Goal: Task Accomplishment & Management: Use online tool/utility

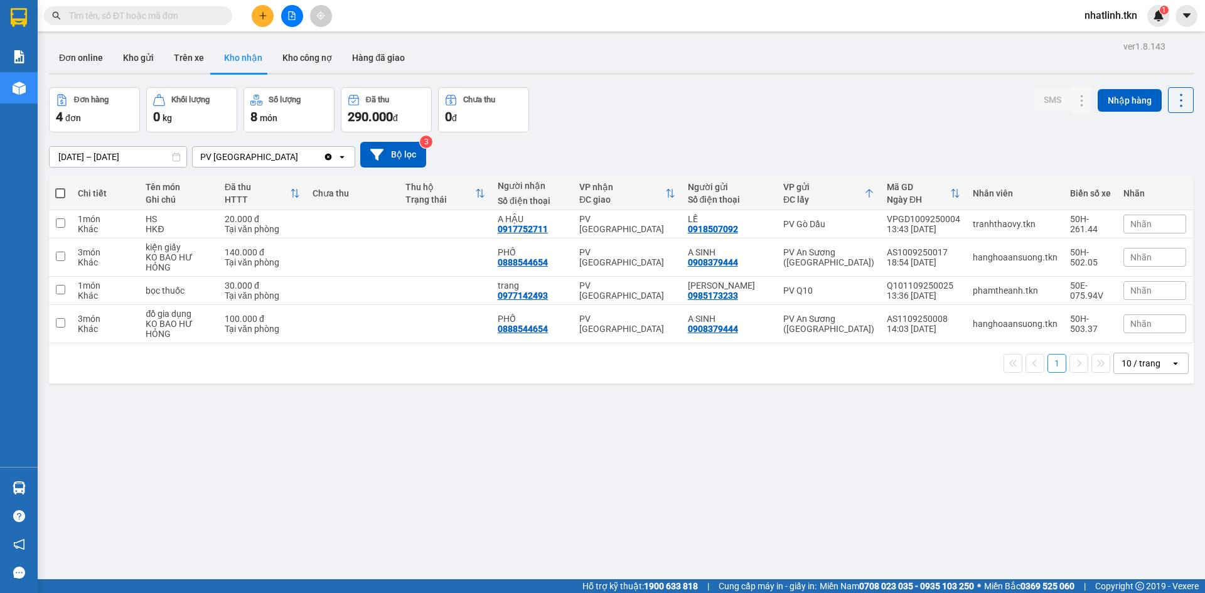
click at [236, 64] on button "Kho nhận" at bounding box center [243, 58] width 58 height 30
click at [319, 253] on td at bounding box center [352, 257] width 92 height 38
checkbox input "true"
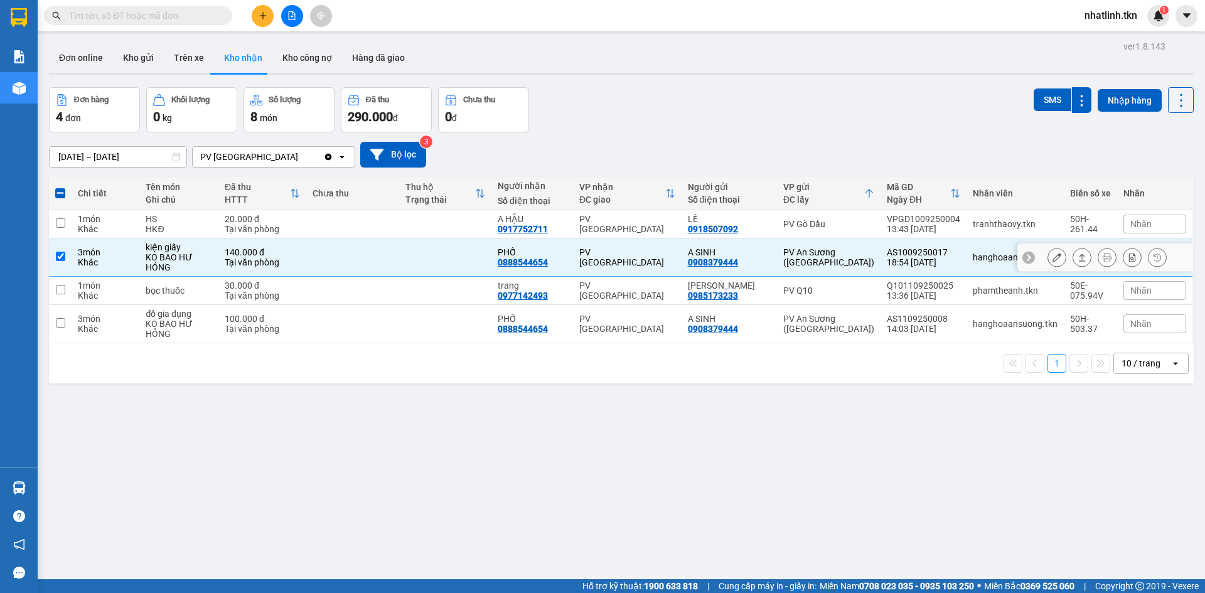
click at [1052, 255] on icon at bounding box center [1056, 257] width 9 height 9
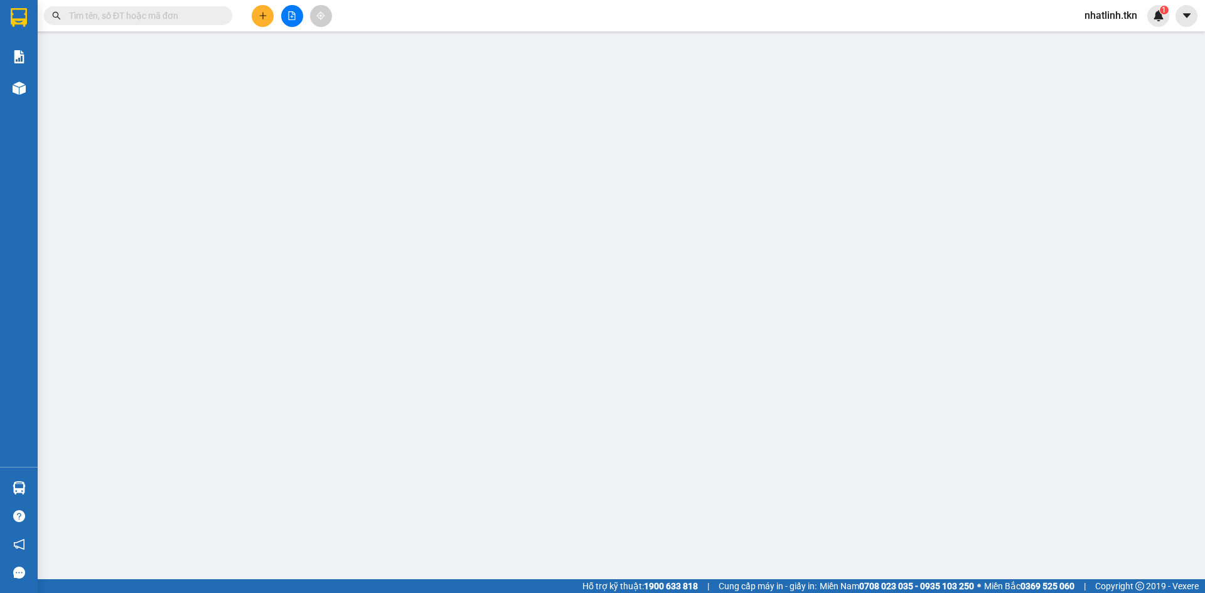
type input "0908379444"
type input "A SINH"
type input "0888544654"
type input "PHỐ"
type input "140.000"
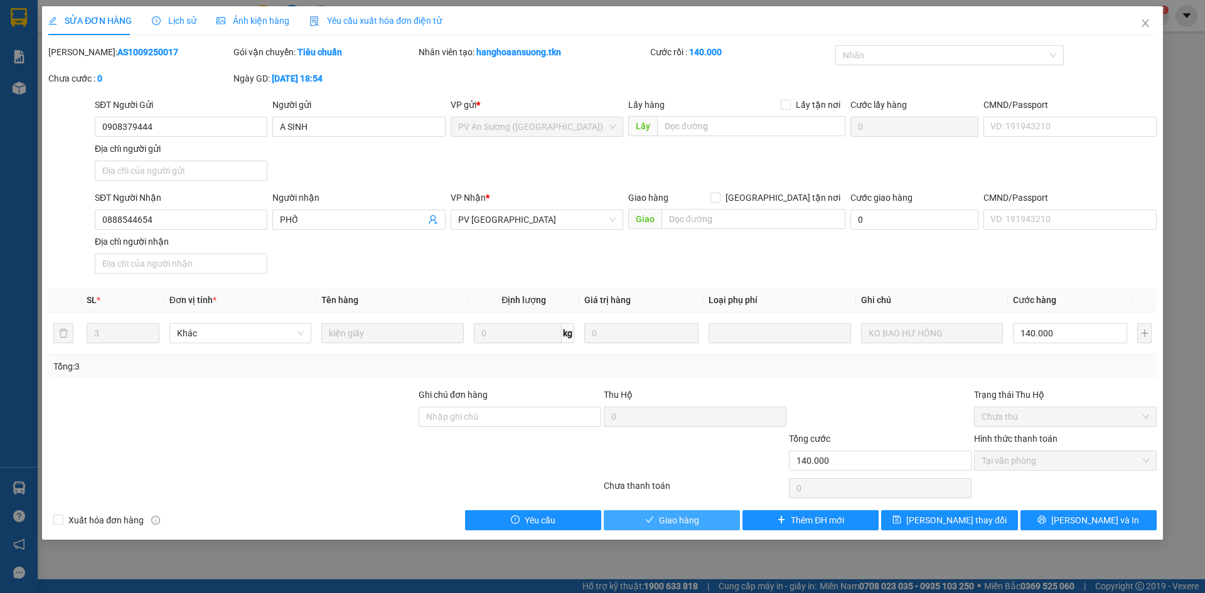
click at [690, 518] on span "Giao hàng" at bounding box center [679, 520] width 40 height 14
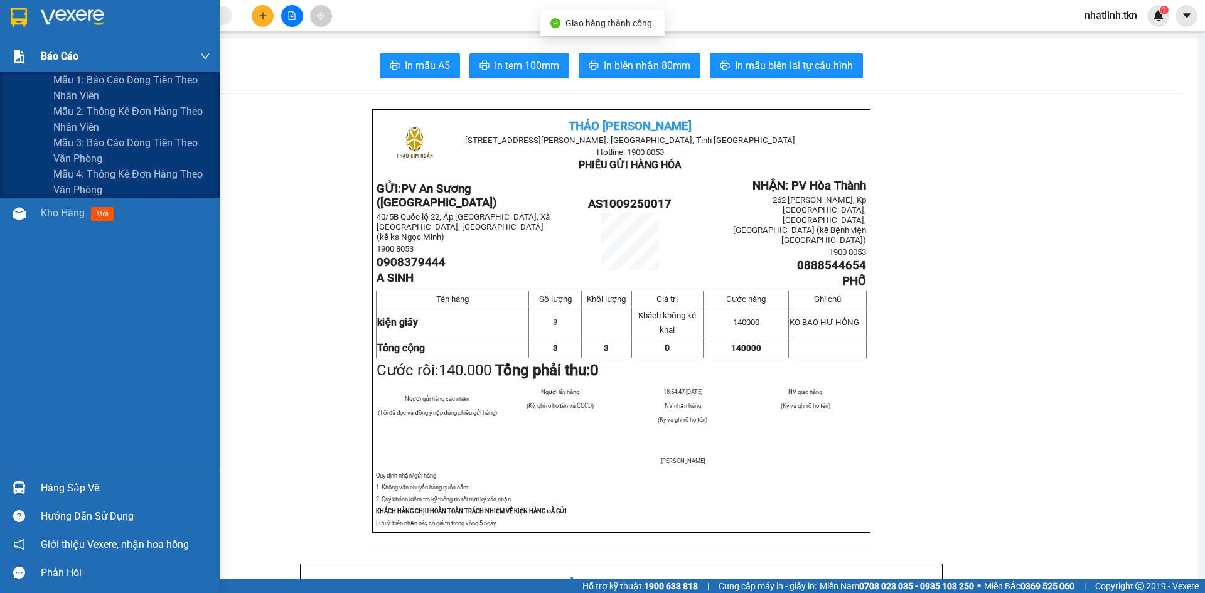
click at [13, 60] on img at bounding box center [19, 56] width 13 height 13
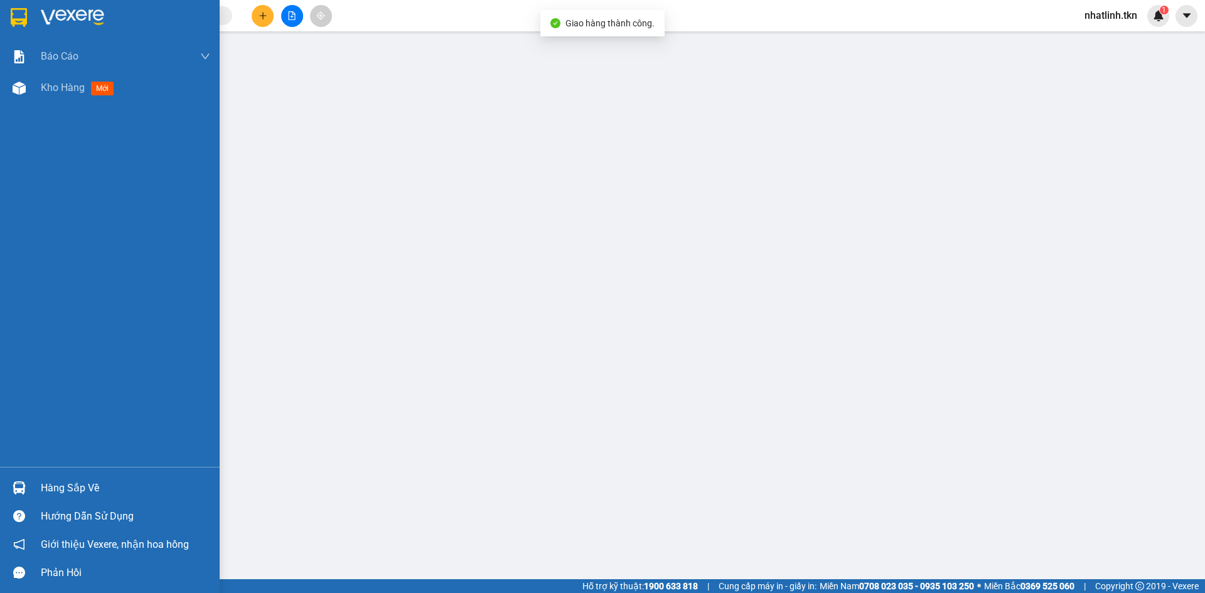
click at [62, 106] on div "Báo cáo Mẫu 1: Báo cáo dòng tiền theo nhân viên Mẫu 2: Thống kê đơn hàng theo n…" at bounding box center [110, 254] width 220 height 426
click at [66, 94] on div "Kho hàng mới" at bounding box center [80, 88] width 78 height 16
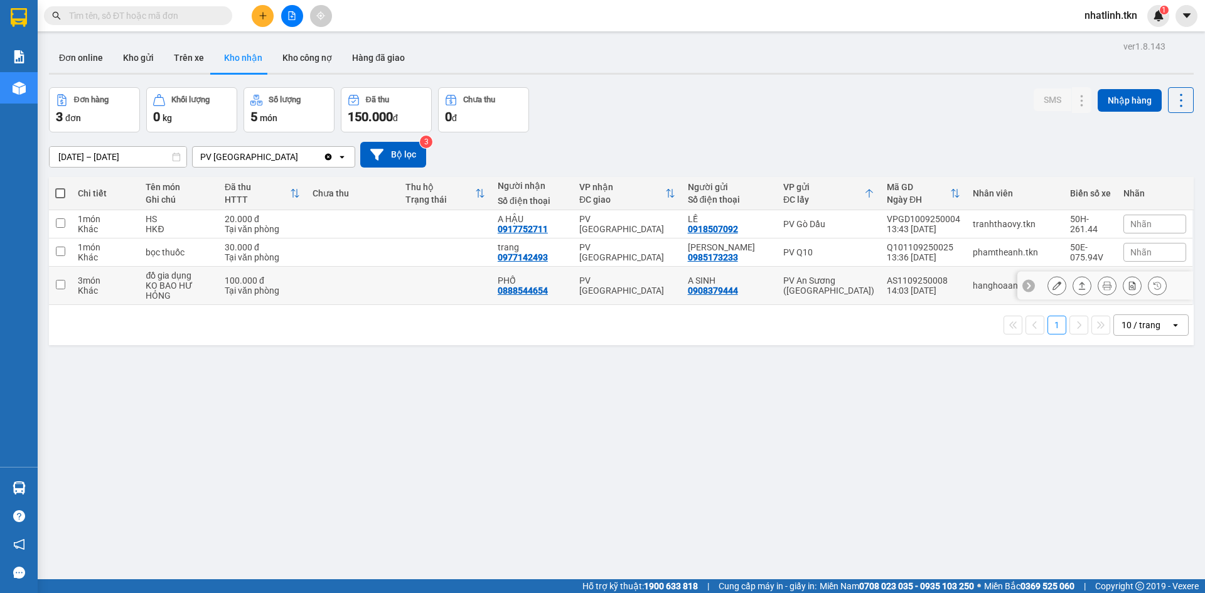
click at [412, 299] on td at bounding box center [445, 286] width 92 height 38
checkbox input "true"
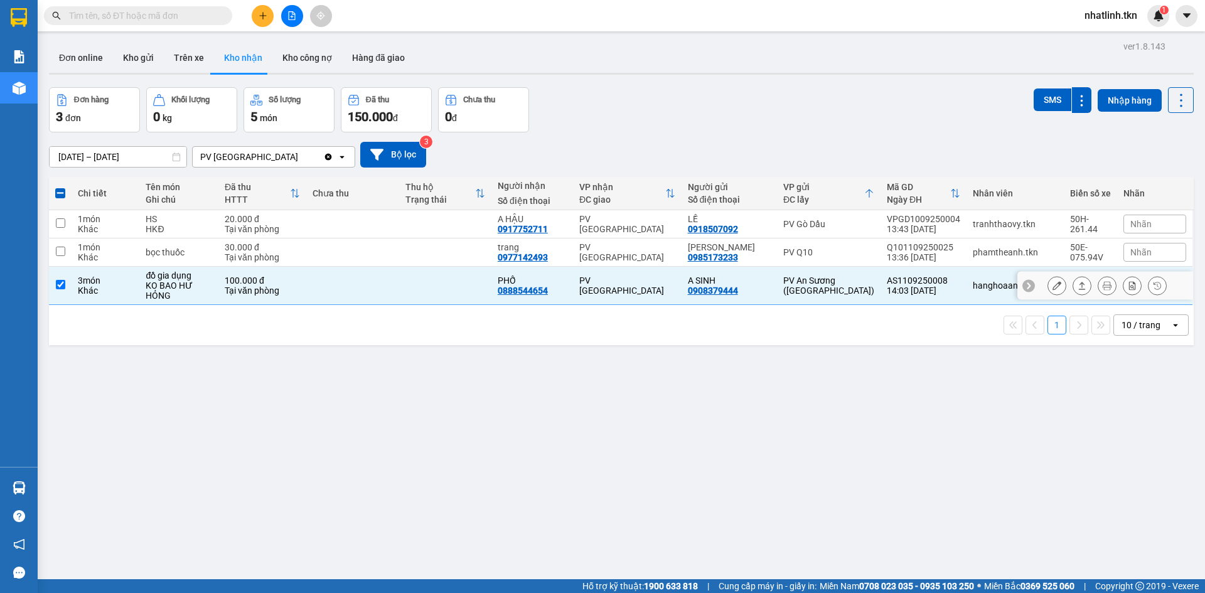
click at [1052, 284] on button at bounding box center [1057, 286] width 18 height 22
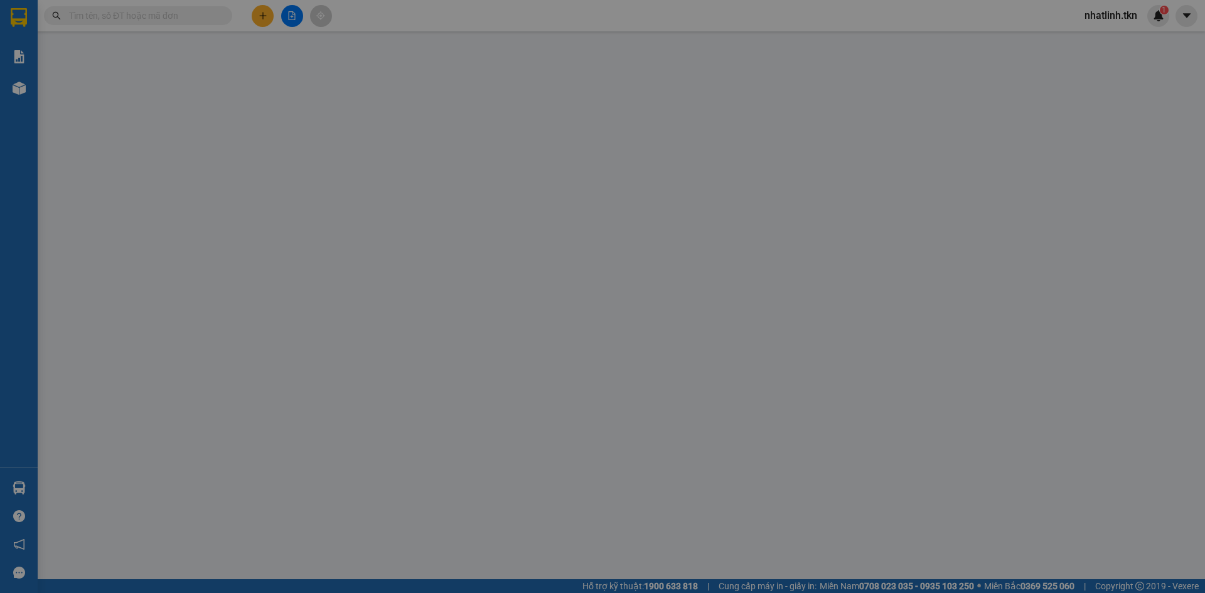
type input "0908379444"
type input "A SINH"
type input "0888544654"
type input "PHỐ"
type input "100.000"
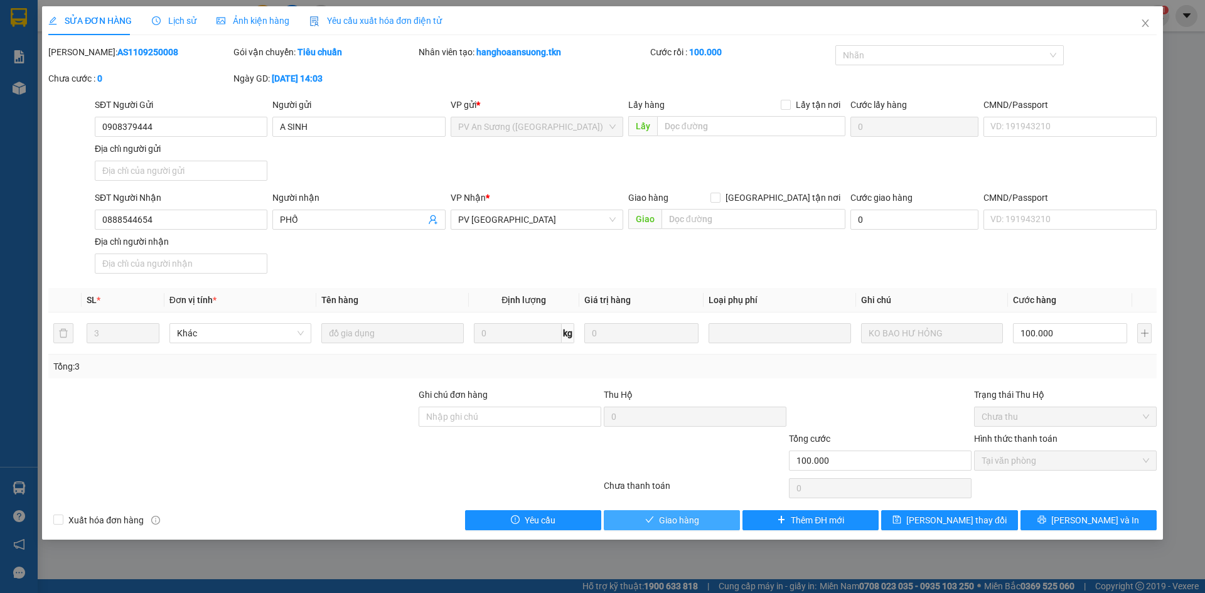
click at [672, 520] on span "Giao hàng" at bounding box center [679, 520] width 40 height 14
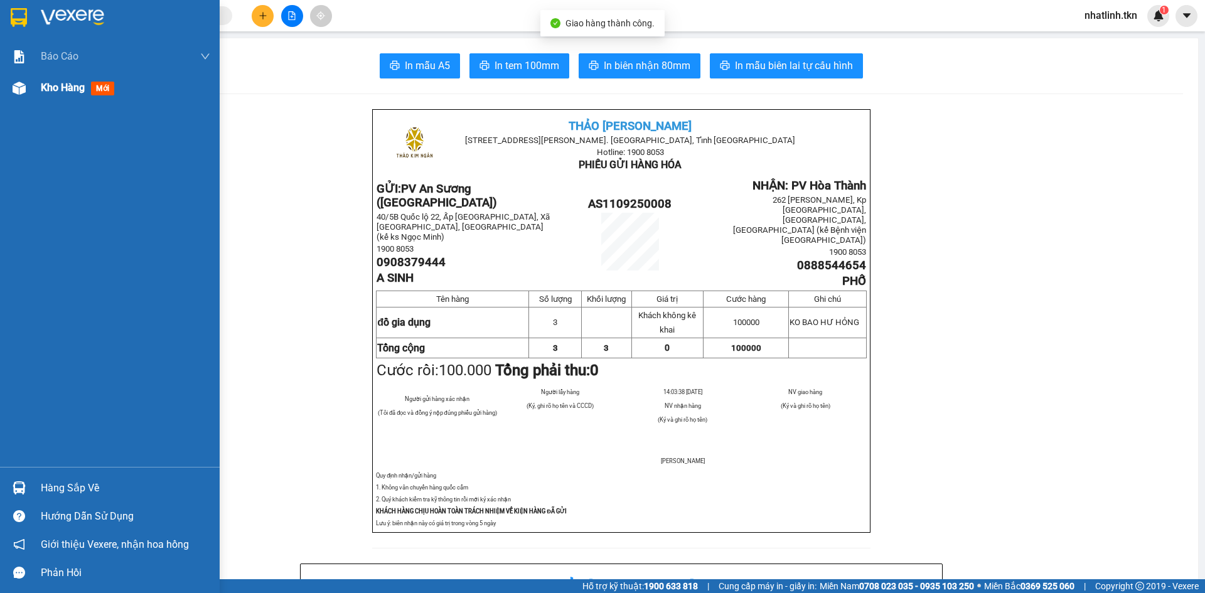
click at [28, 88] on div at bounding box center [19, 88] width 22 height 22
